Goal: Task Accomplishment & Management: Use online tool/utility

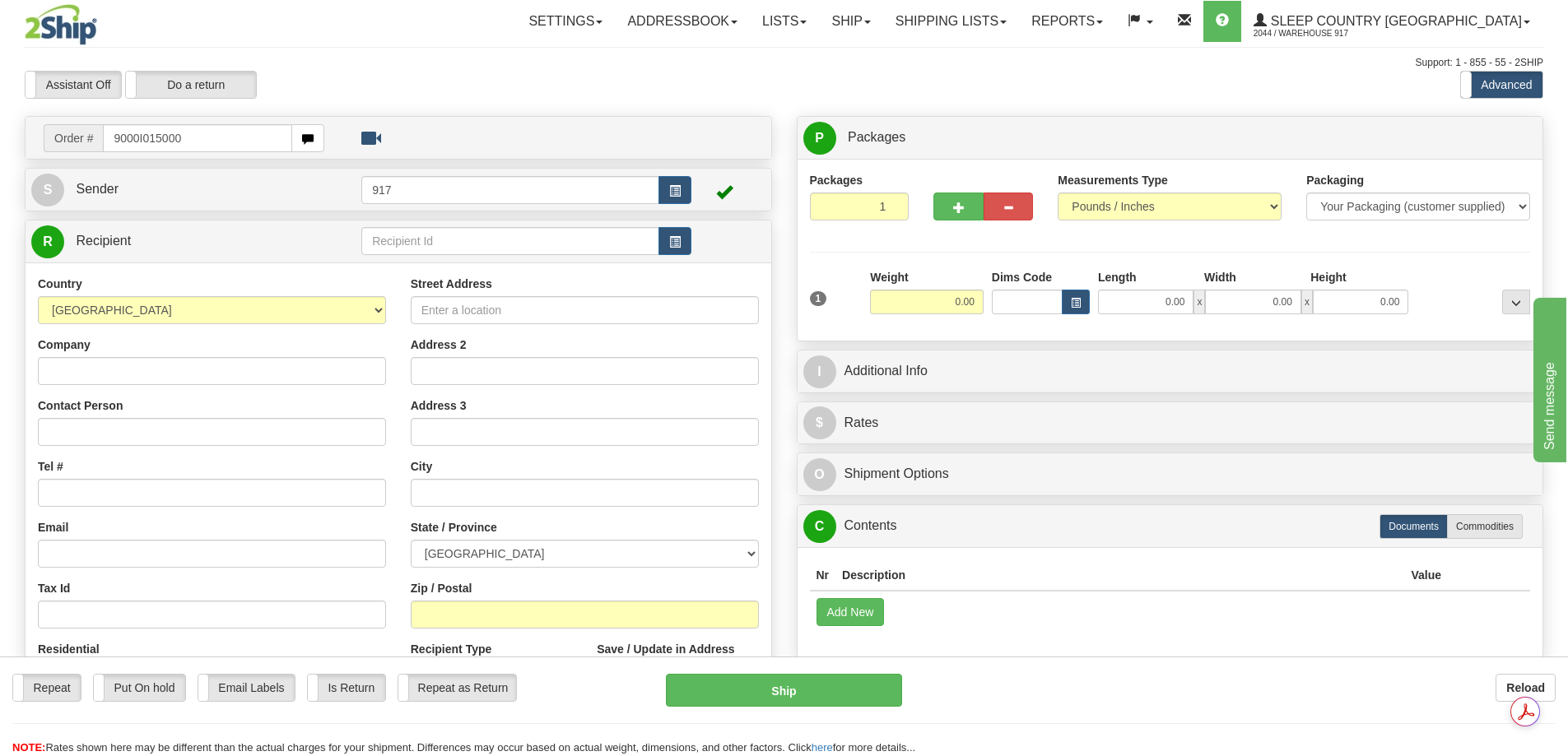
type input "9000I015000"
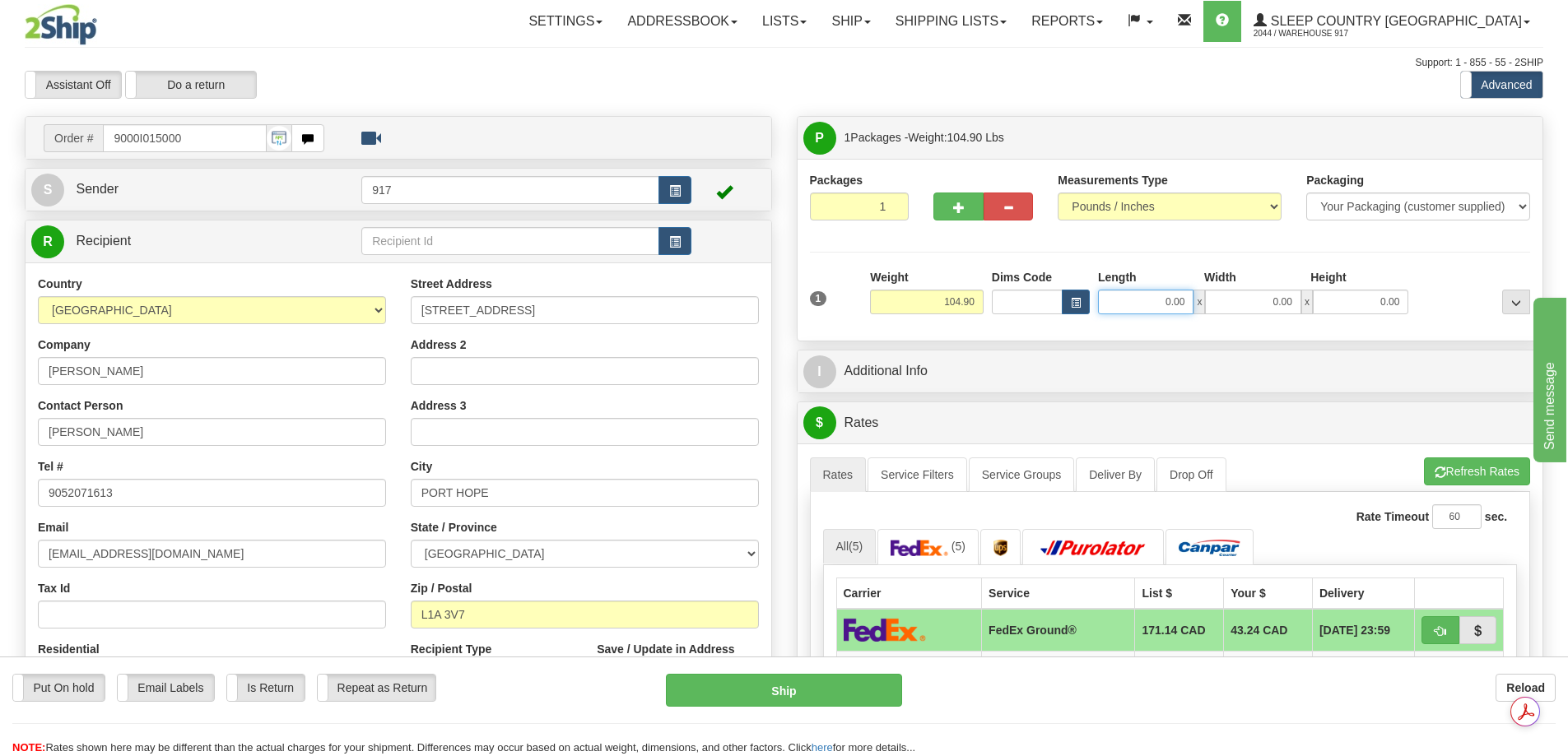
click at [1177, 305] on input "0.00" at bounding box center [1145, 302] width 96 height 25
type input "19.00"
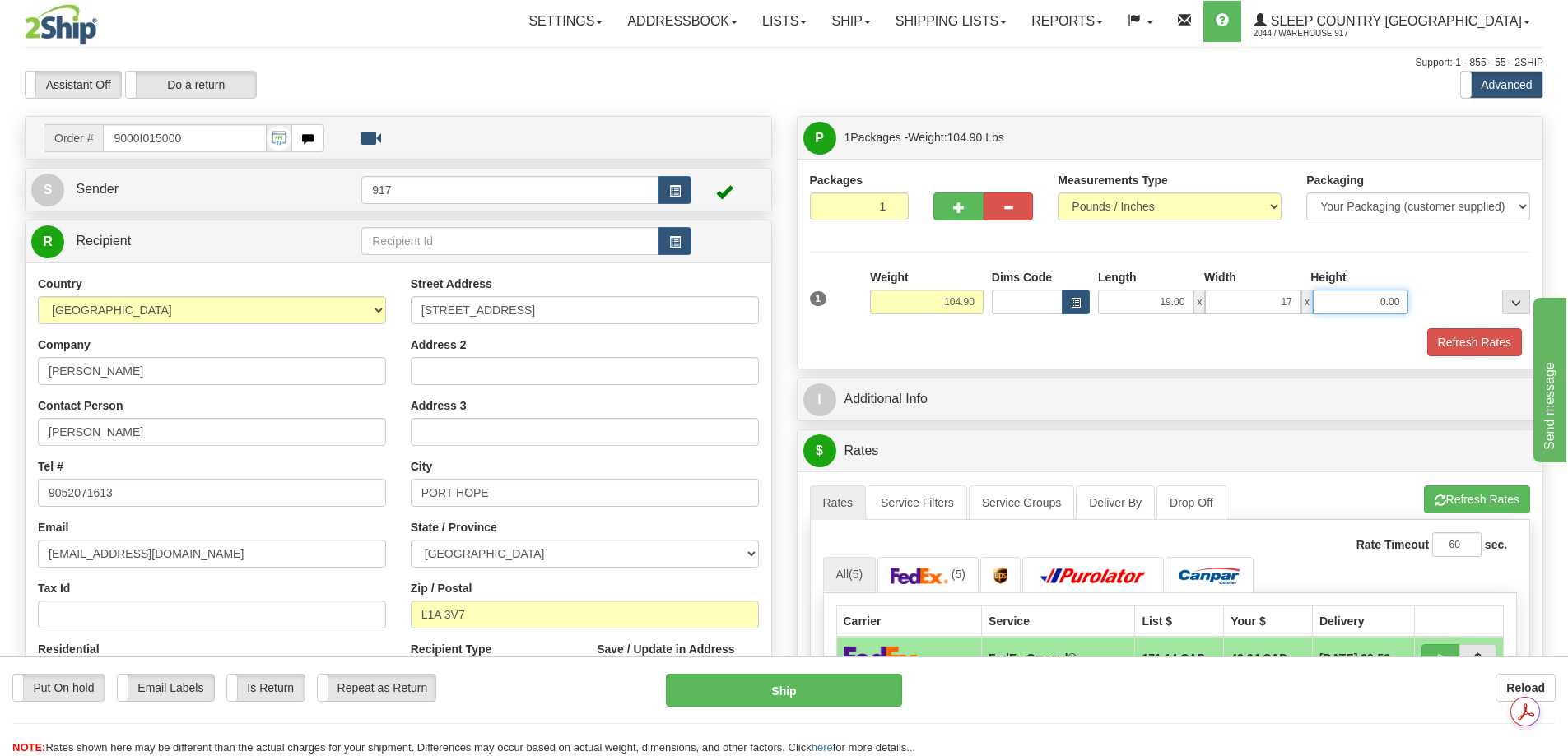
type input "17.00"
type input "66.00"
click at [1445, 337] on button "Refresh Rates" at bounding box center [1474, 342] width 95 height 28
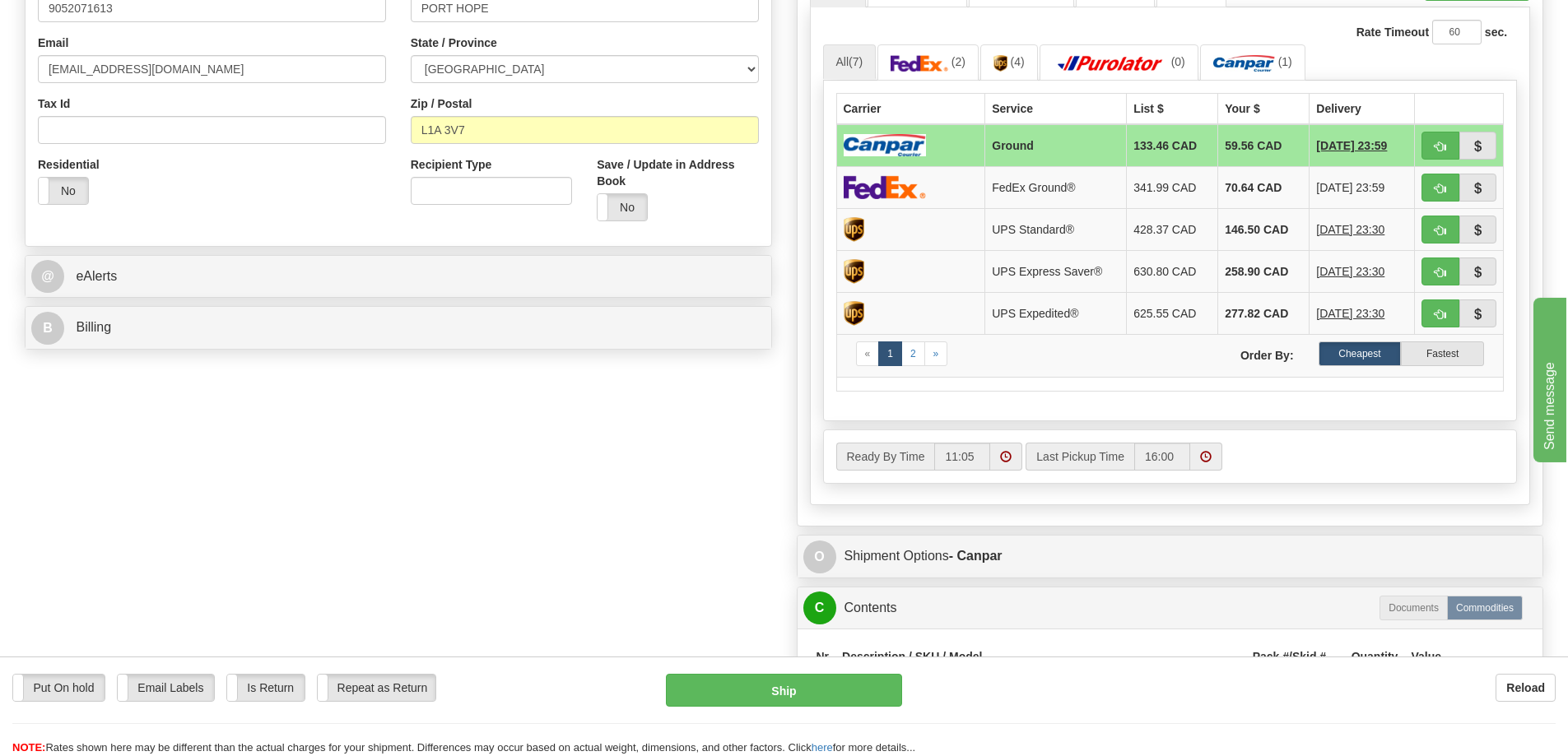
scroll to position [494, 0]
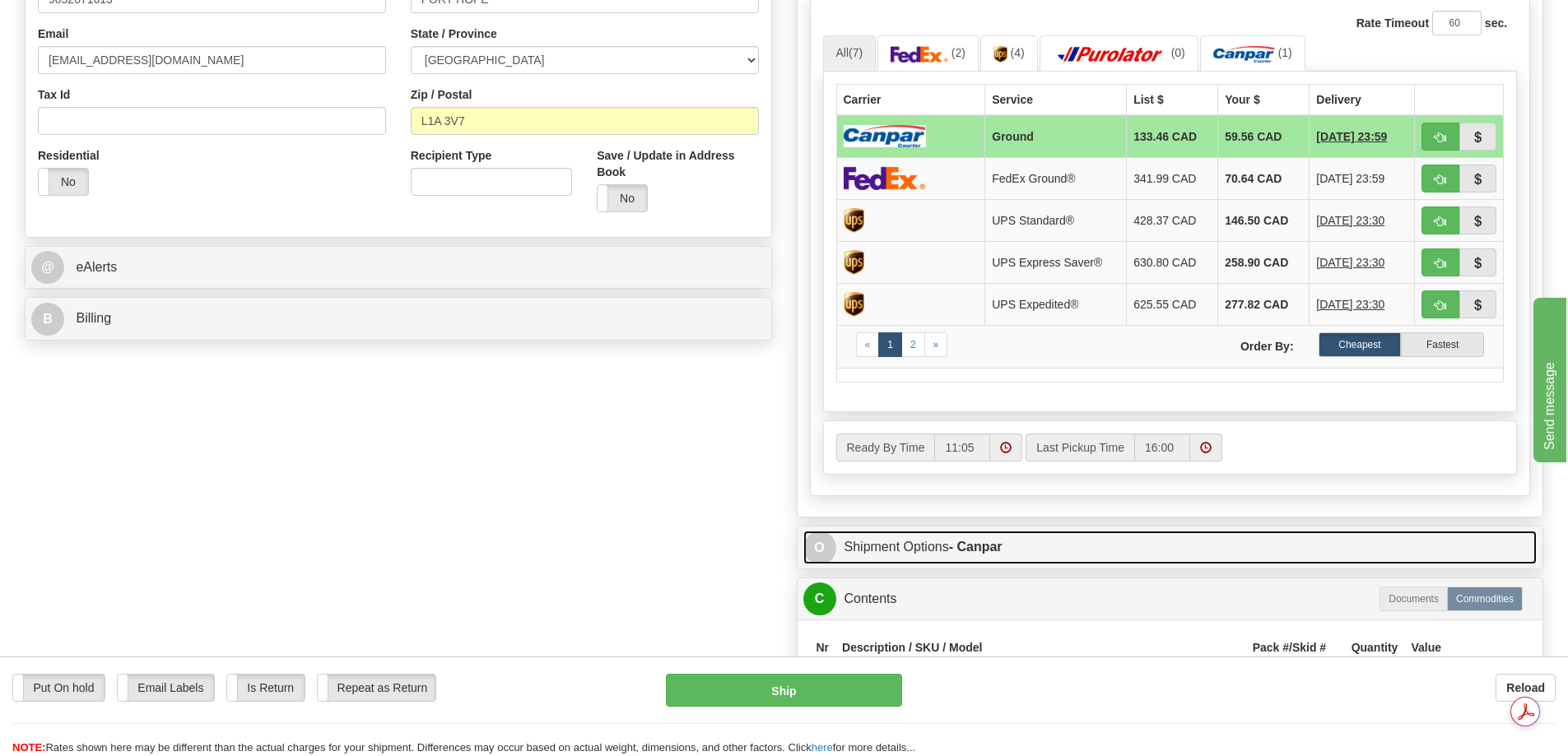
click at [814, 551] on span "O" at bounding box center [819, 547] width 33 height 33
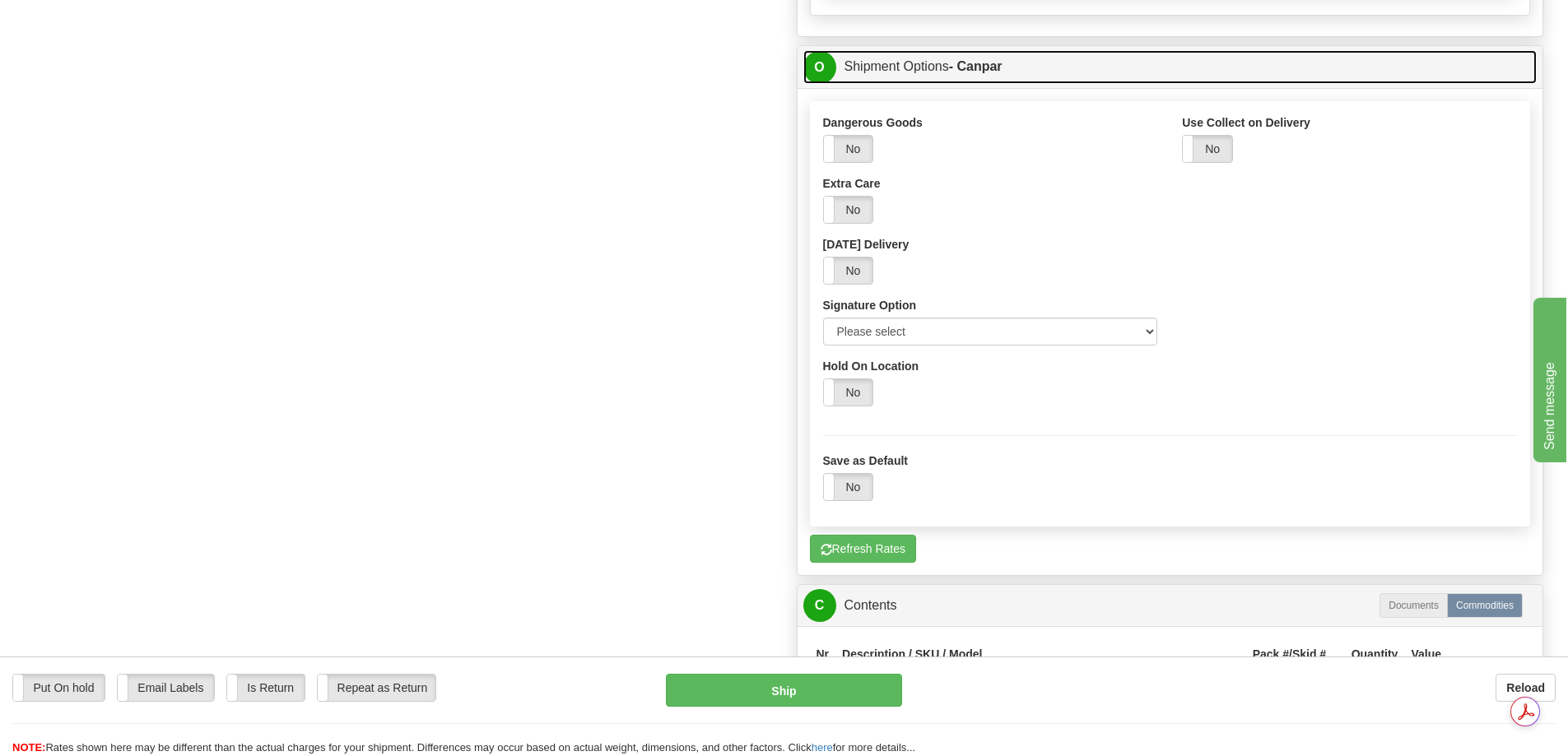
scroll to position [988, 0]
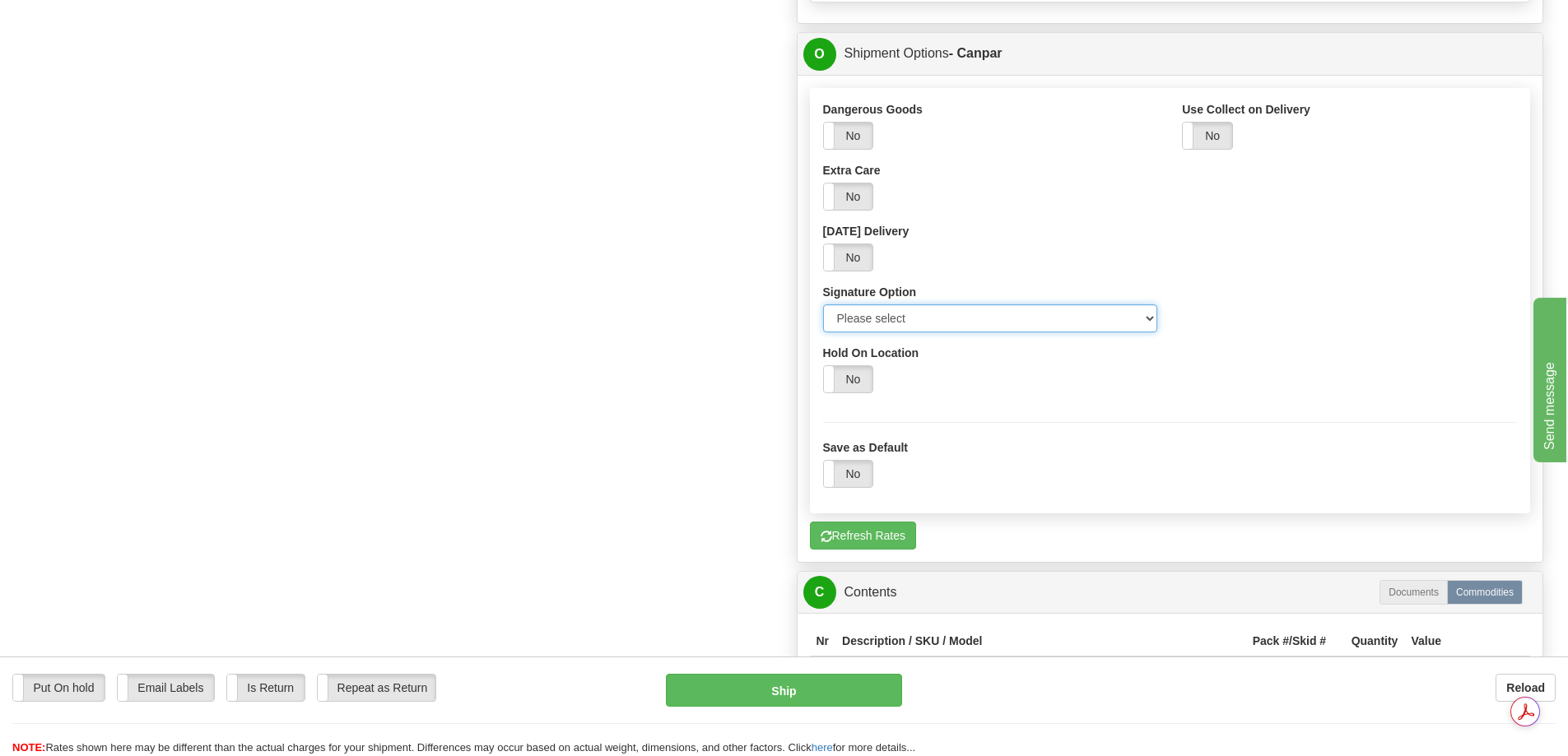
click at [1144, 314] on select "Please select No Signature Required Signature Required Adult Signature" at bounding box center [990, 318] width 335 height 28
select select "2"
click at [823, 305] on select "Please select No Signature Required Signature Required Adult Signature" at bounding box center [990, 318] width 335 height 28
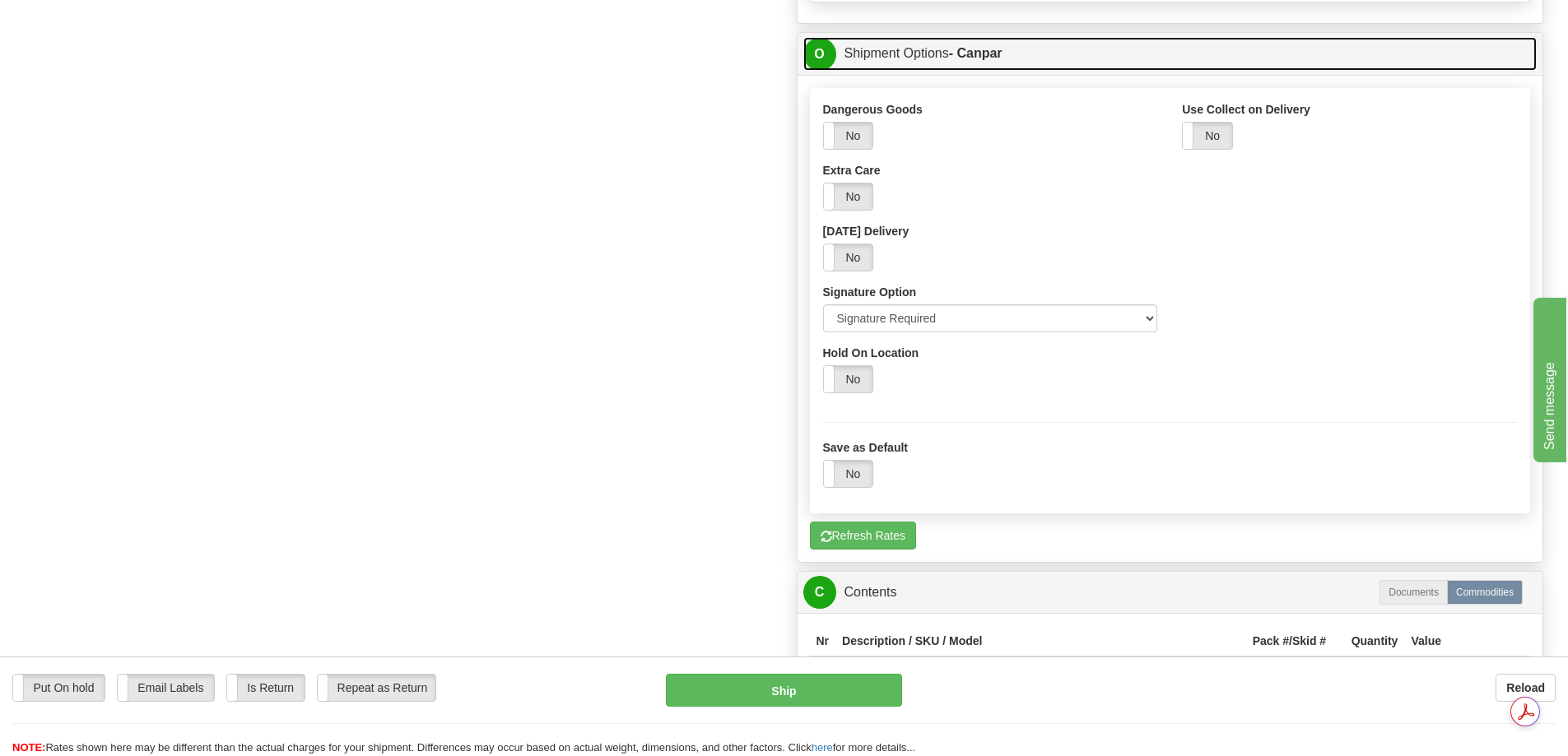
click at [822, 61] on span "O" at bounding box center [819, 53] width 33 height 33
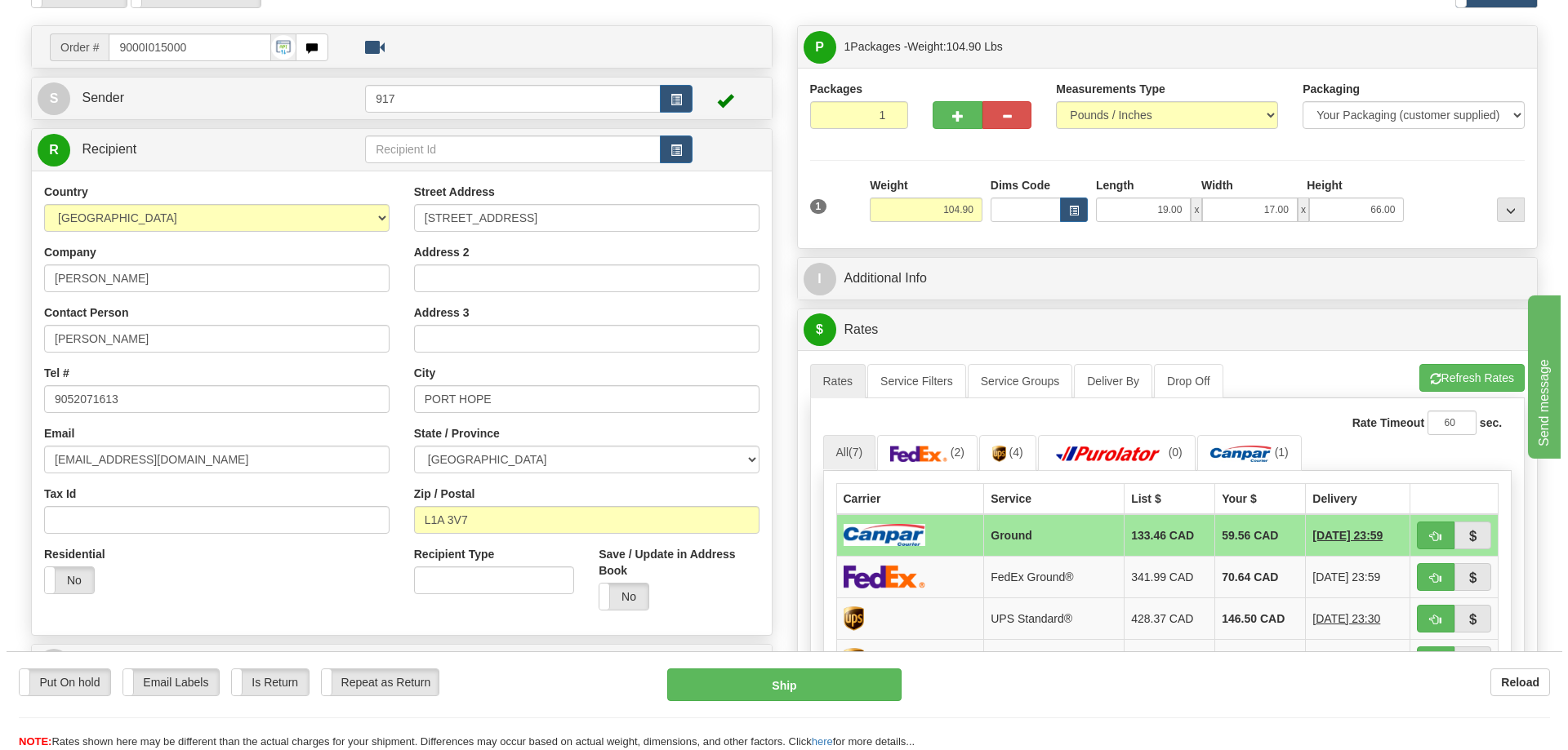
scroll to position [82, 0]
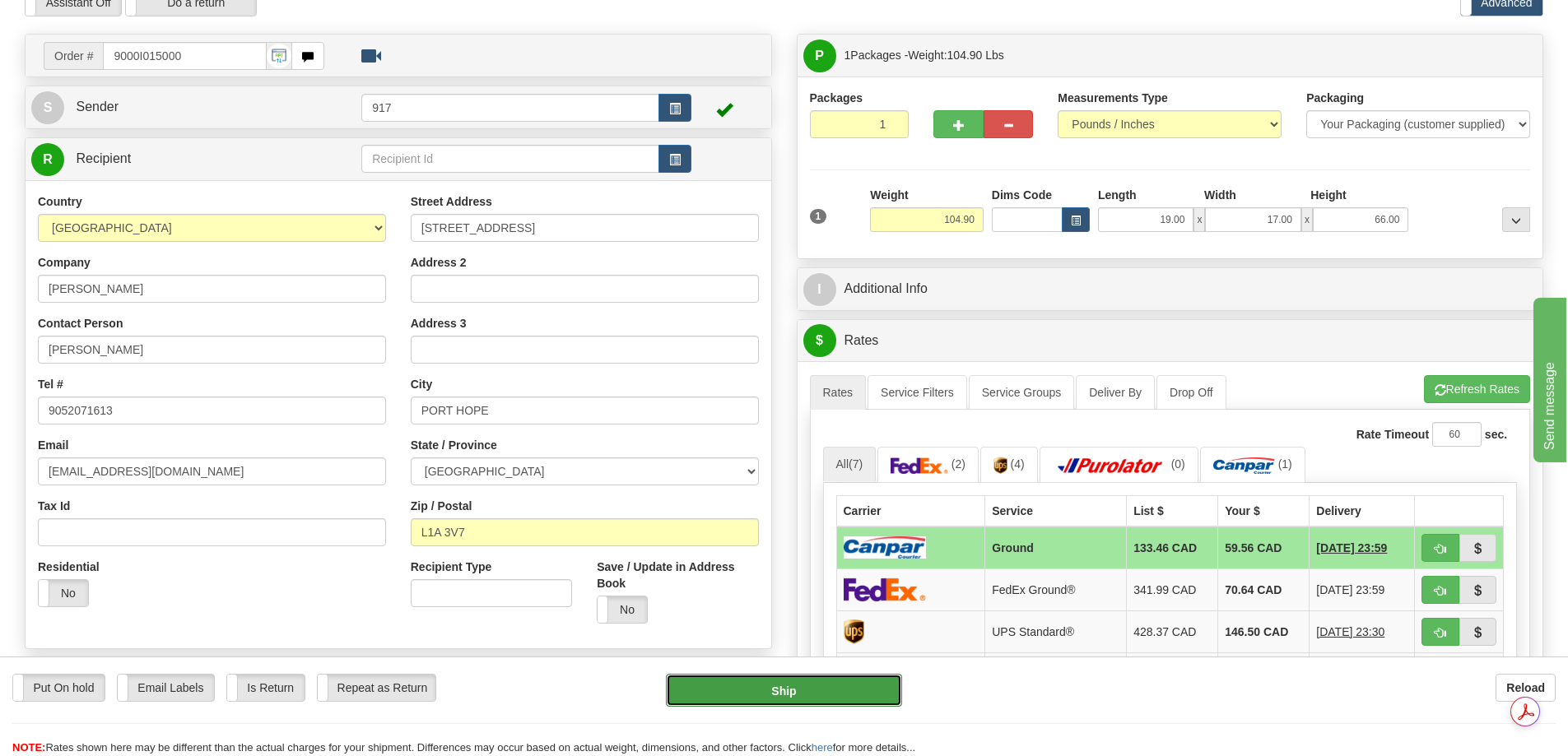
click at [771, 683] on button "Ship" at bounding box center [784, 690] width 237 height 33
type input "1"
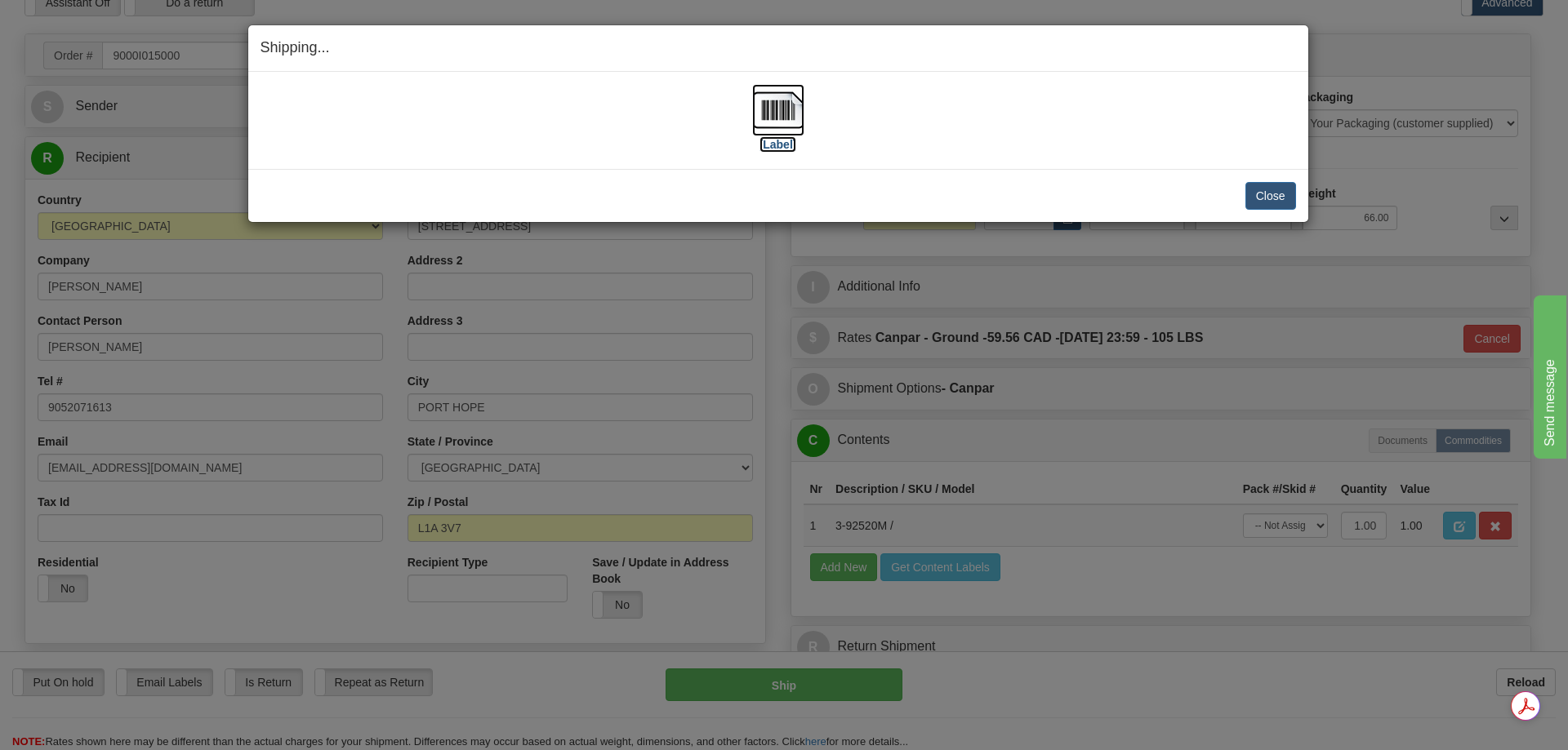
click at [775, 146] on label "[Label]" at bounding box center [779, 144] width 37 height 17
click at [1284, 208] on button "Close" at bounding box center [1271, 196] width 51 height 27
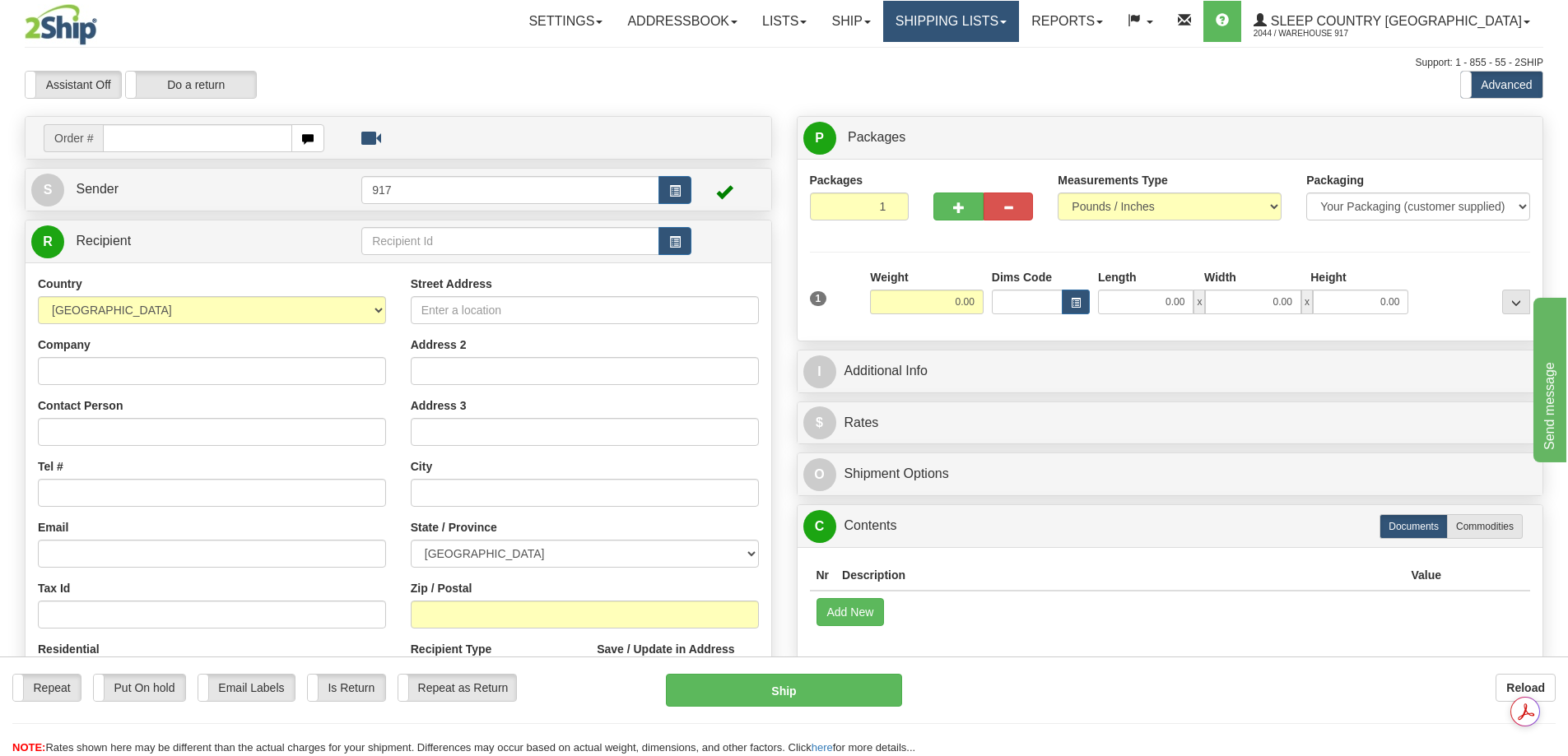
click at [1009, 17] on link "Shipping lists" at bounding box center [951, 22] width 136 height 41
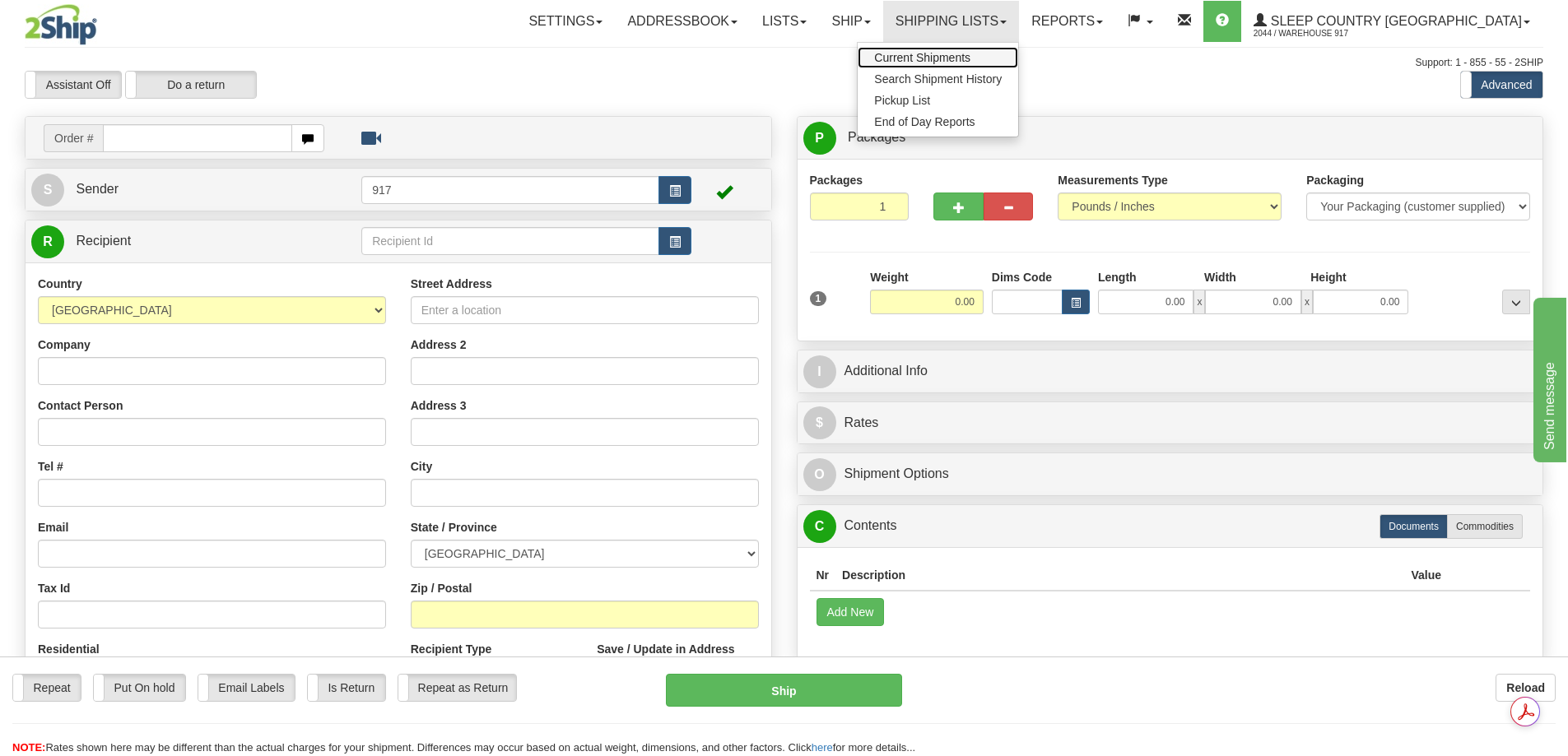
click at [971, 60] on span "Current Shipments" at bounding box center [922, 57] width 97 height 13
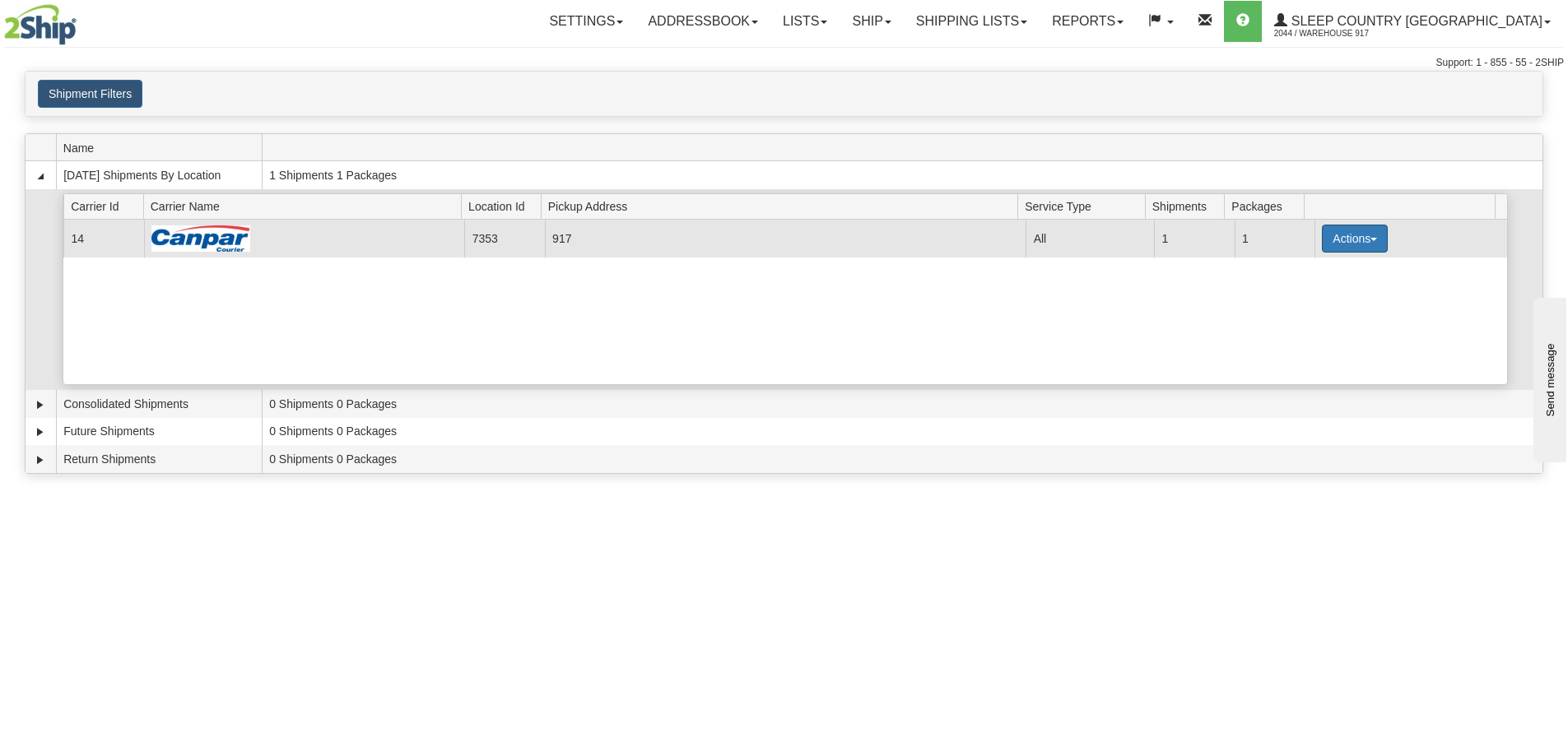
click at [1327, 238] on button "Actions" at bounding box center [1354, 239] width 66 height 28
click at [1310, 296] on span "Close" at bounding box center [1290, 291] width 37 height 12
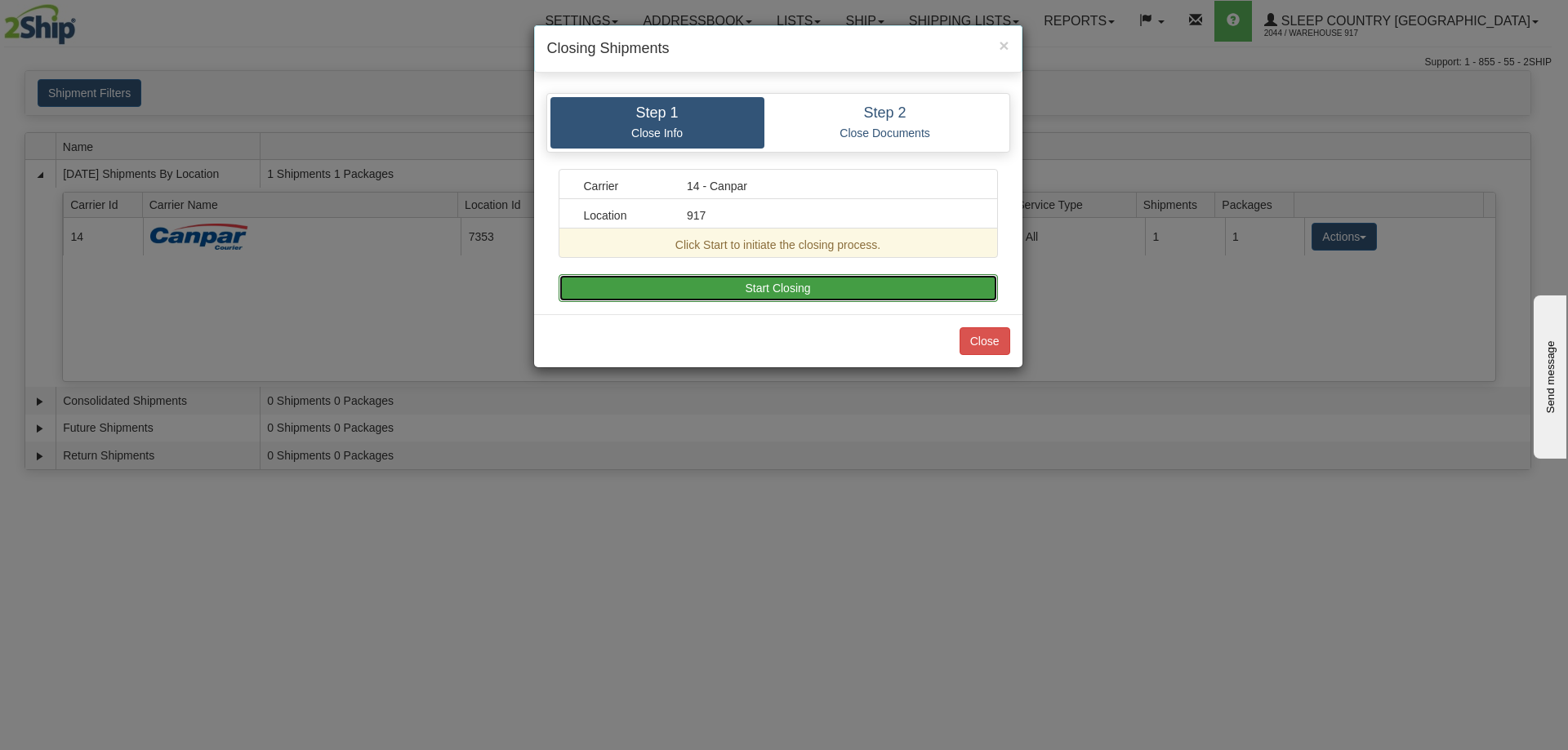
click at [796, 290] on button "Start Closing" at bounding box center [778, 288] width 439 height 27
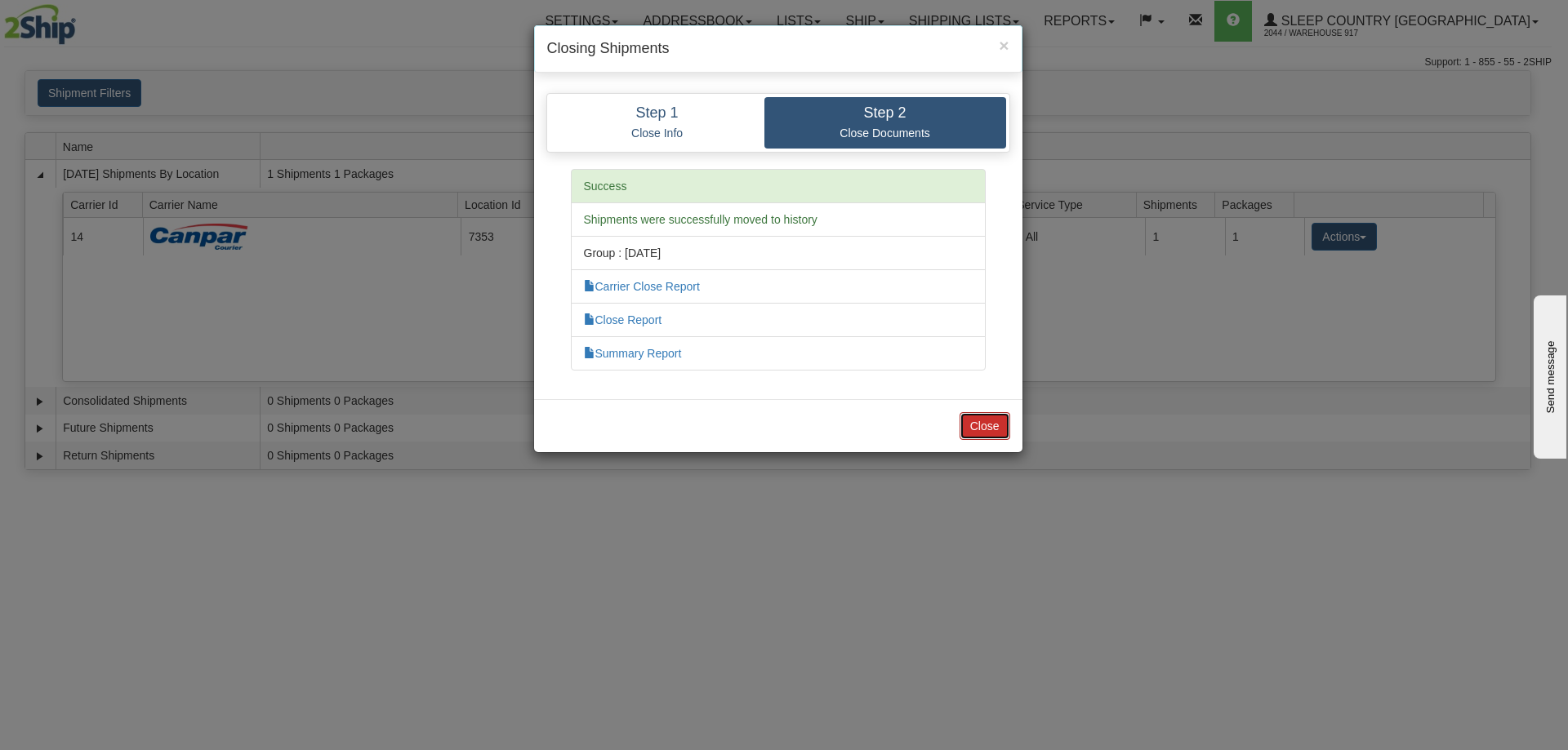
click at [971, 430] on button "Close" at bounding box center [985, 426] width 51 height 27
